Goal: Transaction & Acquisition: Book appointment/travel/reservation

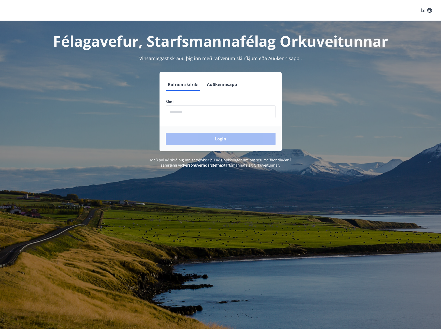
click at [196, 109] on input "phone" at bounding box center [221, 111] width 110 height 13
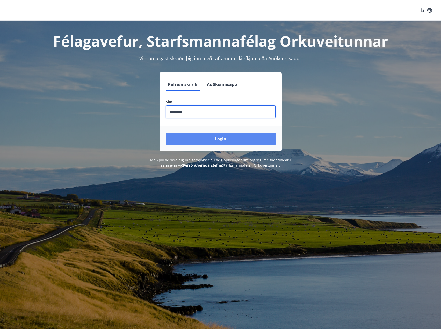
type input "********"
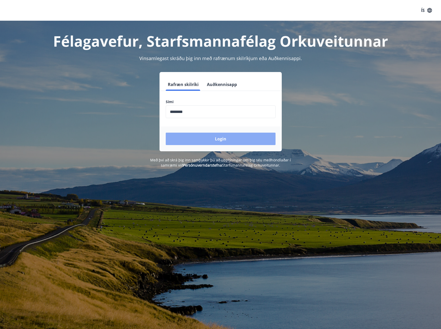
click at [216, 136] on button "Login" at bounding box center [221, 138] width 110 height 12
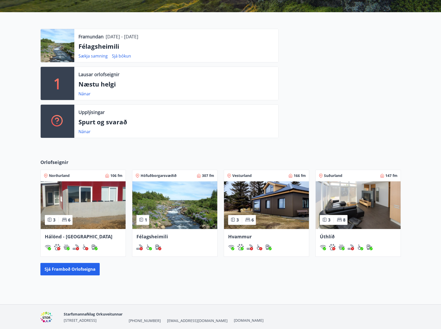
scroll to position [129, 0]
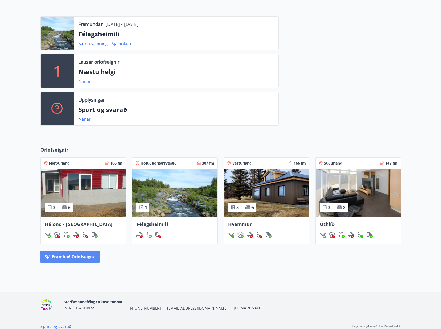
click at [61, 258] on button "Sjá framboð orlofseigna" at bounding box center [69, 256] width 59 height 12
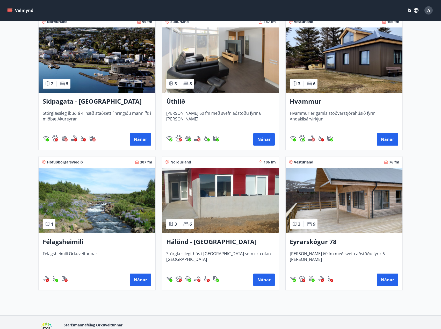
scroll to position [104, 0]
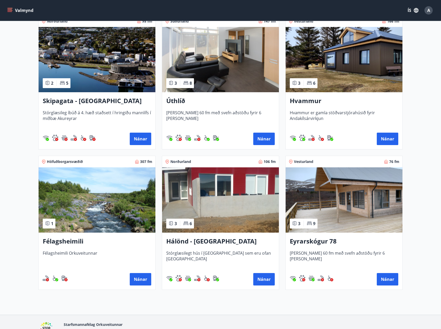
click at [347, 223] on img at bounding box center [343, 199] width 117 height 65
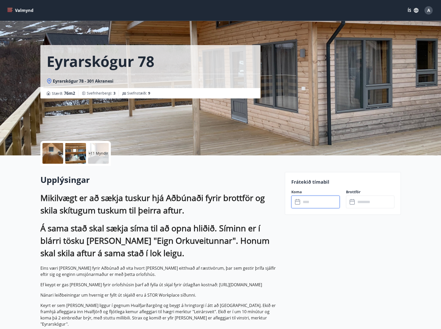
click at [311, 205] on input "text" at bounding box center [320, 201] width 39 height 13
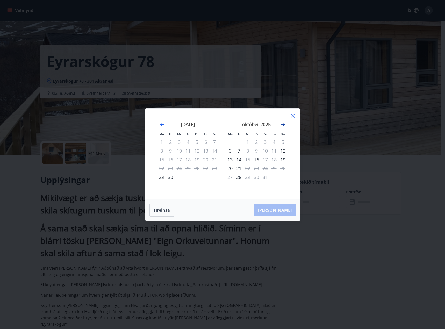
click at [284, 125] on icon "Move forward to switch to the next month." at bounding box center [283, 124] width 4 height 4
click at [284, 125] on icon "Move forward to switch to the next month." at bounding box center [283, 124] width 6 height 6
click at [292, 117] on icon at bounding box center [292, 116] width 6 height 6
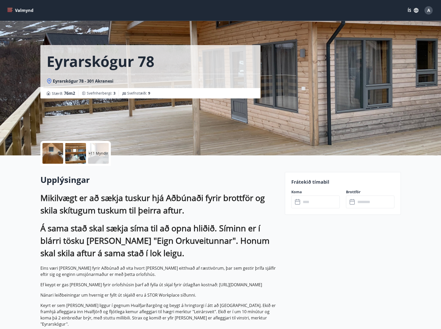
click at [319, 202] on input "text" at bounding box center [320, 201] width 39 height 13
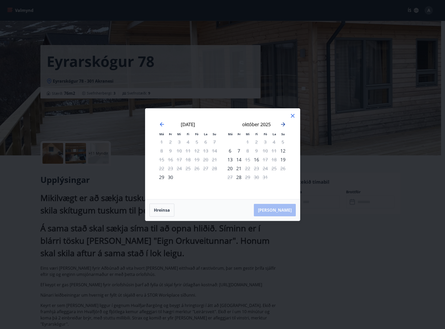
click at [283, 125] on icon "Move forward to switch to the next month." at bounding box center [283, 124] width 6 height 6
click at [293, 115] on icon at bounding box center [292, 116] width 6 height 6
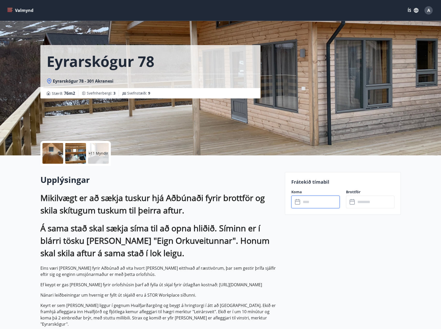
click at [21, 10] on button "Valmynd" at bounding box center [20, 10] width 29 height 9
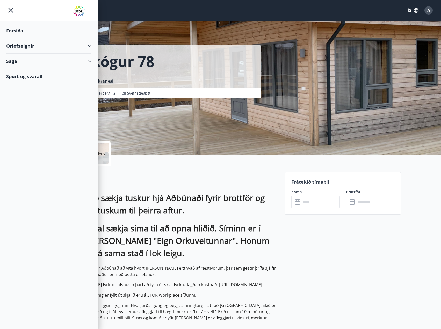
click at [88, 45] on div "Orlofseignir" at bounding box center [48, 45] width 85 height 15
click at [35, 70] on div "Bókunardagatal" at bounding box center [48, 69] width 77 height 11
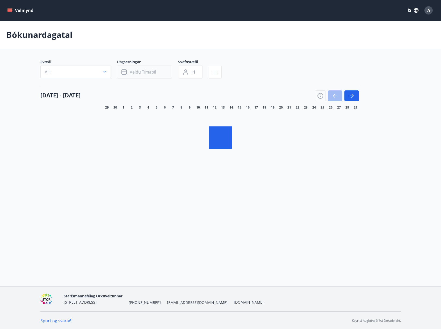
click at [151, 70] on span "Veldu tímabil" at bounding box center [143, 72] width 26 height 6
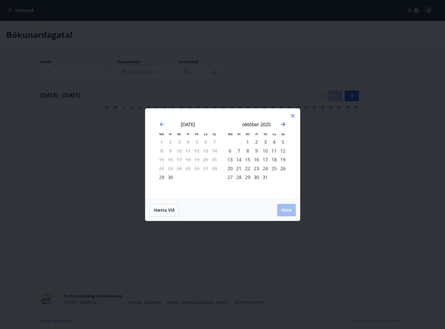
click at [284, 124] on icon "Move forward to switch to the next month." at bounding box center [283, 124] width 4 height 4
click at [255, 142] on div "1" at bounding box center [256, 141] width 9 height 9
click at [284, 123] on icon "Move forward to switch to the next month." at bounding box center [283, 124] width 4 height 4
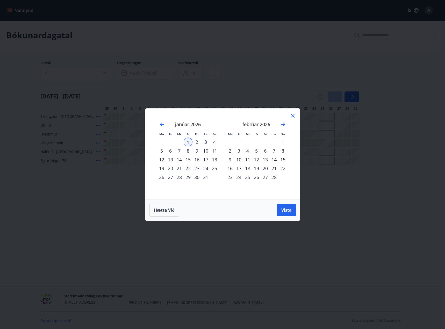
click at [274, 177] on div "28" at bounding box center [273, 177] width 9 height 9
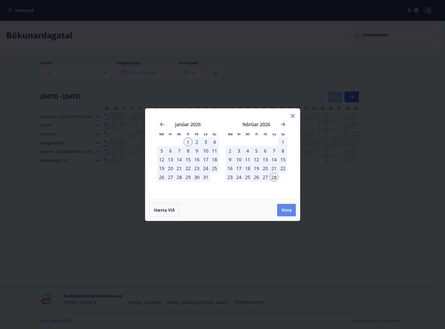
drag, startPoint x: 285, startPoint y: 211, endPoint x: 285, endPoint y: 205, distance: 5.7
click at [285, 211] on span "Vista" at bounding box center [286, 210] width 10 height 6
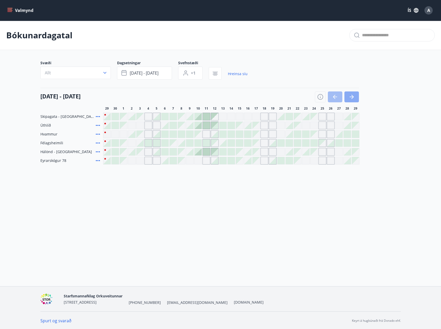
click at [353, 99] on icon "button" at bounding box center [351, 97] width 6 height 6
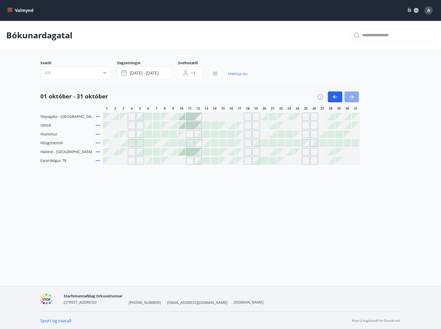
click at [353, 99] on icon "button" at bounding box center [351, 97] width 6 height 6
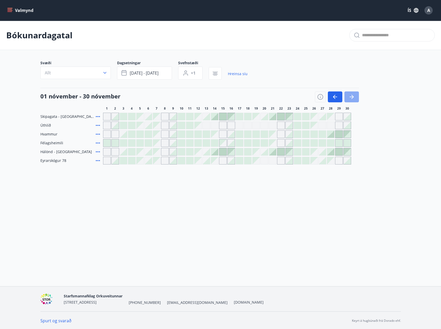
click at [353, 99] on icon "button" at bounding box center [351, 97] width 6 height 6
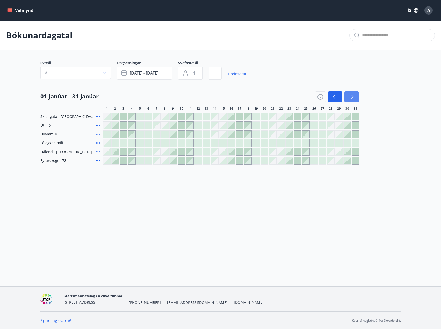
click at [353, 99] on icon "button" at bounding box center [351, 97] width 6 height 6
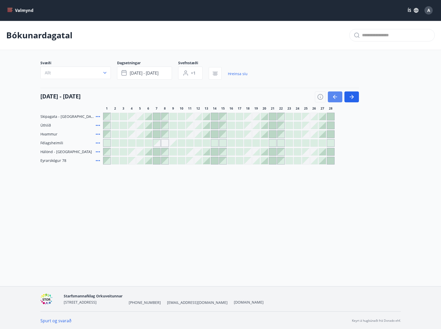
click at [337, 100] on icon "button" at bounding box center [335, 97] width 6 height 6
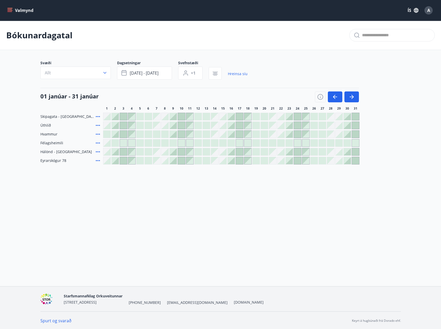
click at [346, 161] on div at bounding box center [346, 160] width 7 height 7
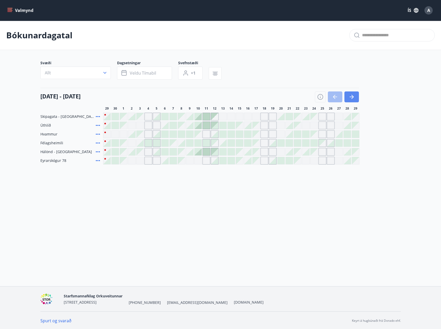
click at [352, 97] on icon "button" at bounding box center [351, 97] width 4 height 1
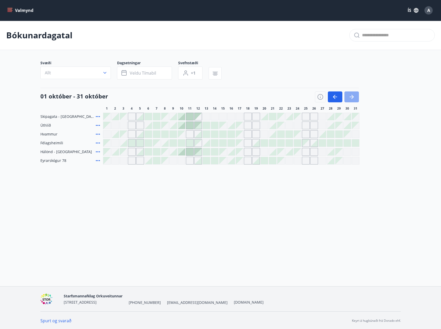
click at [352, 97] on icon "button" at bounding box center [351, 97] width 4 height 1
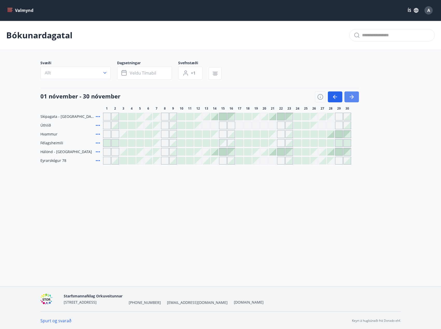
click at [352, 97] on icon "button" at bounding box center [351, 97] width 4 height 1
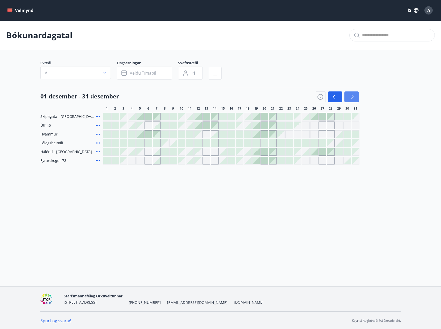
click at [352, 97] on icon "button" at bounding box center [351, 97] width 4 height 1
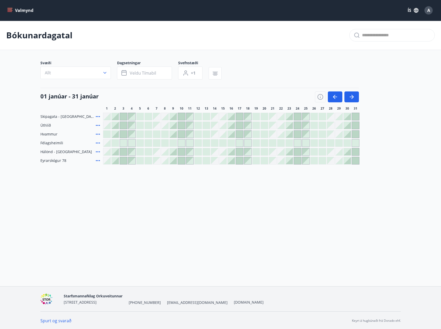
click at [347, 160] on div at bounding box center [346, 160] width 7 height 7
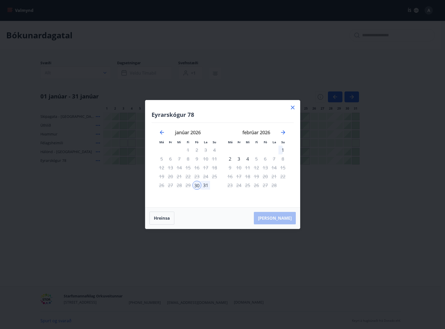
click at [282, 150] on div "1" at bounding box center [282, 149] width 9 height 9
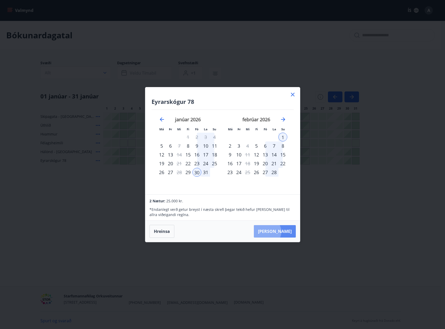
click at [282, 231] on button "Taka Frá" at bounding box center [275, 231] width 42 height 12
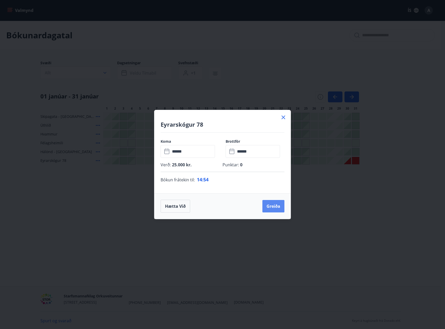
click at [274, 204] on button "Greiða" at bounding box center [273, 206] width 22 height 12
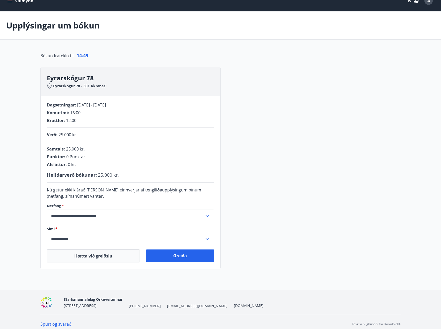
scroll to position [14, 0]
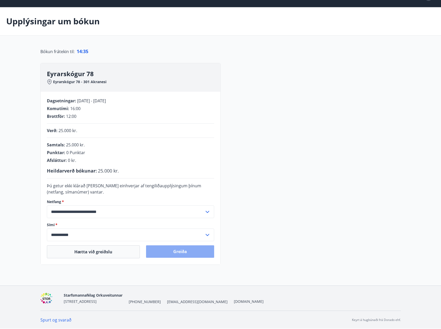
click at [181, 251] on button "Greiða" at bounding box center [180, 251] width 68 height 12
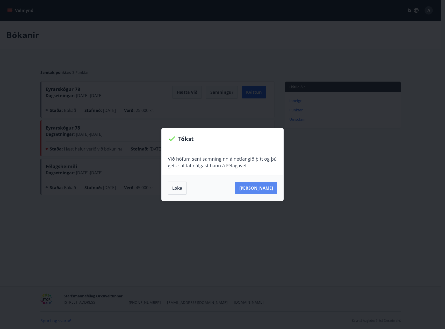
click at [269, 189] on button "[PERSON_NAME]" at bounding box center [256, 188] width 42 height 12
click at [172, 186] on button "Loka" at bounding box center [177, 187] width 19 height 13
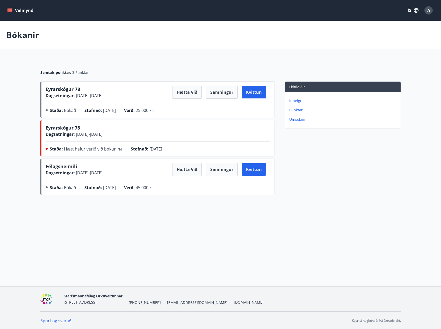
click at [11, 9] on icon "menu" at bounding box center [10, 9] width 5 height 1
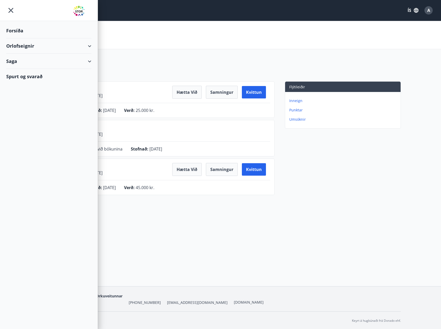
click at [21, 50] on div "Orlofseignir" at bounding box center [48, 45] width 85 height 15
click at [22, 60] on div "Framboð" at bounding box center [48, 59] width 77 height 11
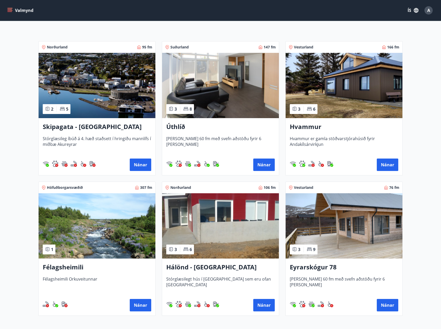
click at [338, 220] on img at bounding box center [343, 225] width 117 height 65
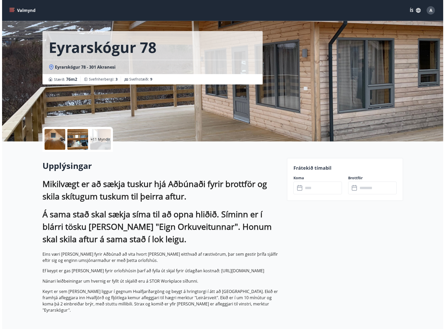
scroll to position [26, 0]
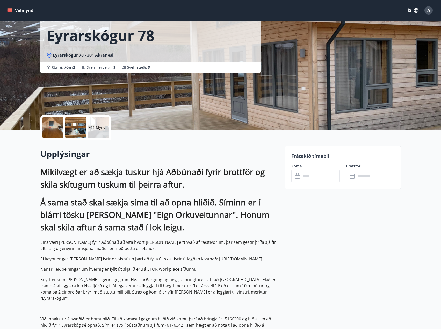
click at [96, 124] on div "+11 Myndir" at bounding box center [98, 127] width 21 height 21
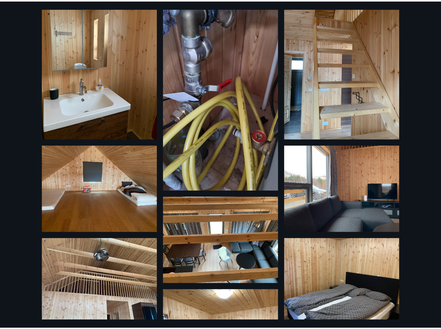
scroll to position [0, 0]
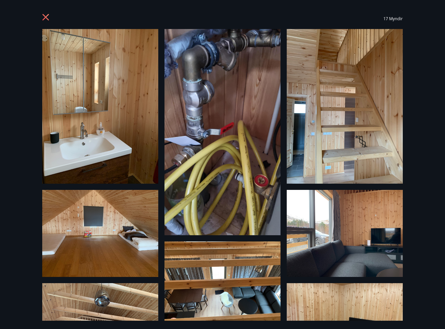
click at [45, 18] on icon at bounding box center [45, 17] width 6 height 6
